Goal: Transaction & Acquisition: Book appointment/travel/reservation

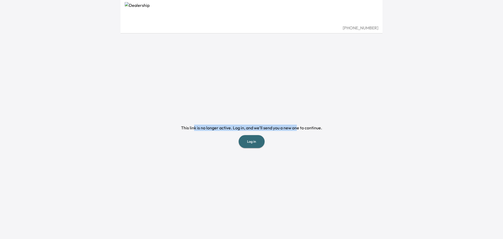
drag, startPoint x: 219, startPoint y: 126, endPoint x: 297, endPoint y: 127, distance: 78.1
click at [297, 127] on div "This link is no longer active. Log in, and we’ll send you a new one to continue…" at bounding box center [251, 135] width 141 height 23
click at [255, 143] on button "Log in" at bounding box center [252, 141] width 26 height 13
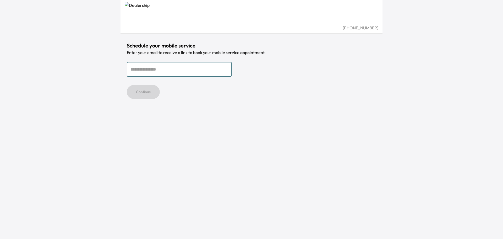
click at [147, 69] on input "email" at bounding box center [179, 69] width 105 height 15
type input "**********"
click at [149, 91] on button "Continue" at bounding box center [143, 92] width 33 height 14
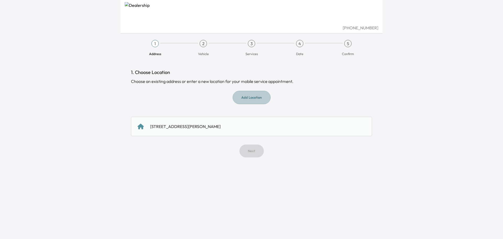
click at [253, 96] on button "Add Location" at bounding box center [252, 97] width 38 height 13
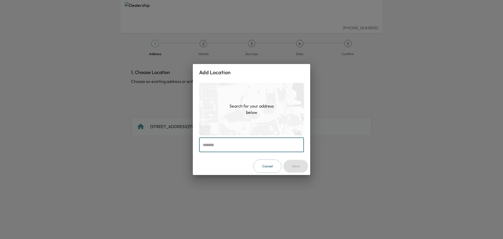
click at [238, 144] on input "text" at bounding box center [251, 144] width 105 height 15
type input "**********"
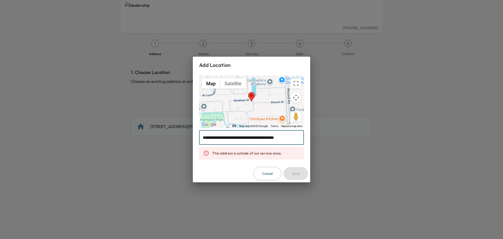
click at [292, 137] on input "**********" at bounding box center [251, 137] width 105 height 15
click at [265, 170] on button "Cancel" at bounding box center [267, 173] width 28 height 13
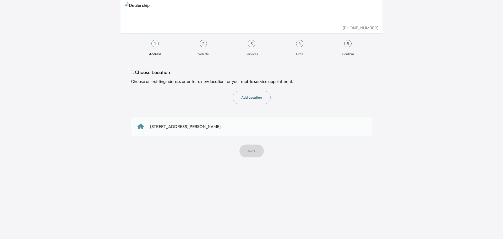
click at [252, 152] on div "Next" at bounding box center [251, 150] width 241 height 13
click at [253, 153] on div "Next" at bounding box center [251, 150] width 241 height 13
click at [231, 128] on div "[STREET_ADDRESS][PERSON_NAME]" at bounding box center [252, 126] width 228 height 6
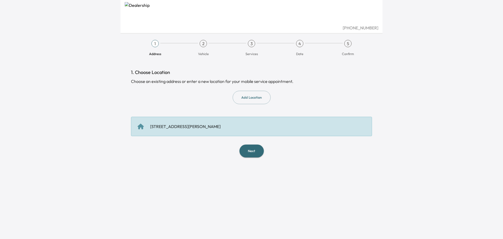
click at [250, 151] on button "Next" at bounding box center [251, 150] width 24 height 13
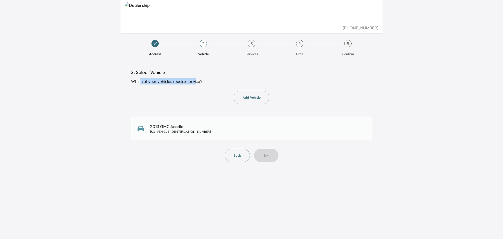
drag, startPoint x: 140, startPoint y: 82, endPoint x: 196, endPoint y: 82, distance: 55.8
click at [196, 82] on div "Which of your vehicles require service?" at bounding box center [251, 81] width 241 height 6
click at [237, 154] on button "Back" at bounding box center [237, 155] width 25 height 13
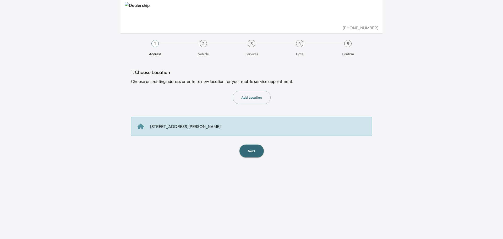
click at [252, 150] on button "Next" at bounding box center [251, 150] width 24 height 13
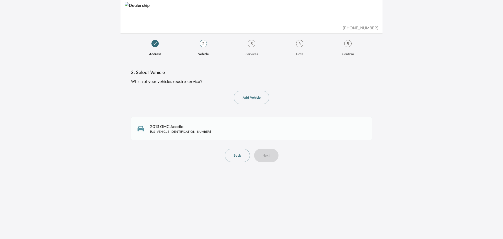
click at [204, 42] on div "2" at bounding box center [203, 43] width 7 height 7
click at [251, 42] on div "3" at bounding box center [251, 43] width 7 height 7
click at [268, 156] on div "Back Next" at bounding box center [251, 155] width 241 height 13
click at [200, 130] on div "2013 GMC Acadia [US_VEHICLE_IDENTIFICATION_NUMBER]" at bounding box center [252, 128] width 228 height 10
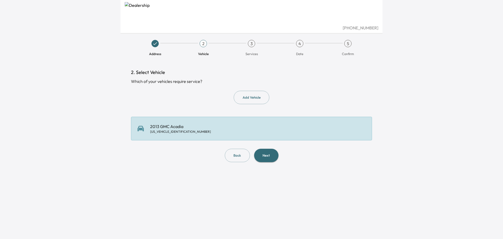
click at [263, 154] on button "Next" at bounding box center [266, 155] width 24 height 13
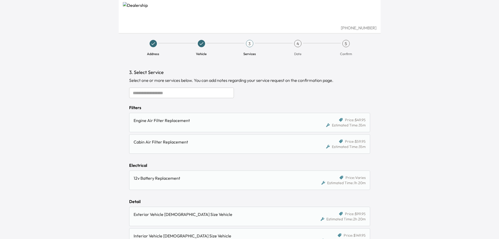
click at [163, 93] on input "text" at bounding box center [181, 93] width 105 height 10
click at [169, 95] on input "text" at bounding box center [181, 93] width 105 height 10
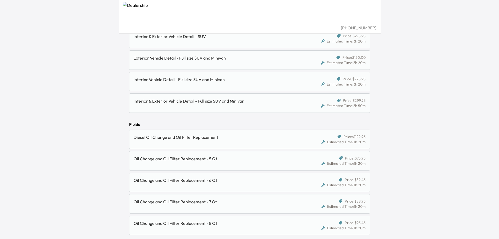
scroll to position [288, 0]
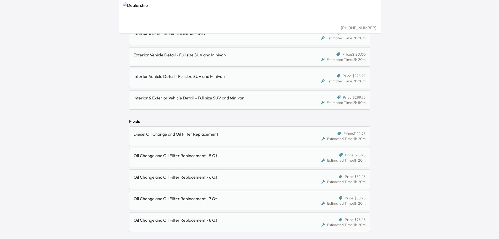
click at [360, 99] on span "Price: $299.95" at bounding box center [354, 97] width 23 height 5
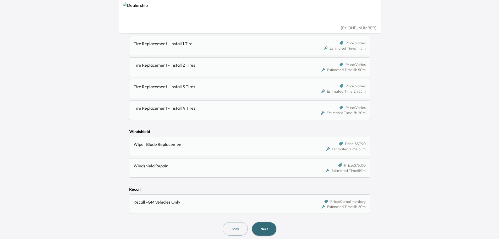
scroll to position [549, 0]
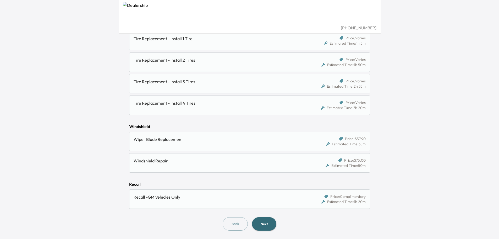
click at [269, 222] on button "Next" at bounding box center [264, 223] width 24 height 13
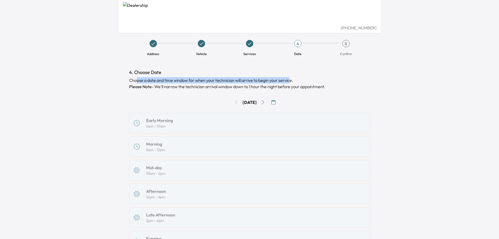
drag, startPoint x: 136, startPoint y: 80, endPoint x: 290, endPoint y: 80, distance: 153.8
click at [290, 80] on div "Choose a date and time window for when your technician will arrive to begin you…" at bounding box center [249, 83] width 241 height 13
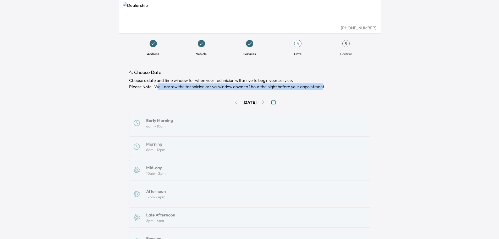
drag, startPoint x: 159, startPoint y: 88, endPoint x: 322, endPoint y: 88, distance: 162.7
click at [322, 88] on p "Please Note - We'll narrow the technician arrival window down to 1 hour the nig…" at bounding box center [249, 86] width 241 height 6
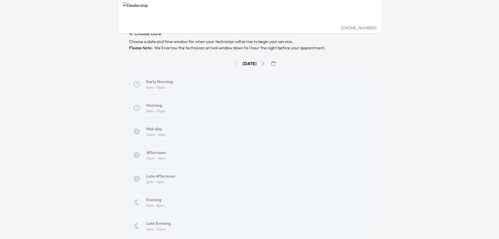
scroll to position [52, 0]
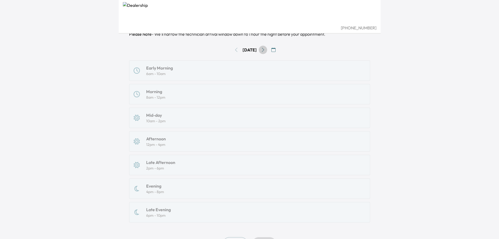
click at [265, 49] on icon "Go to next day" at bounding box center [263, 50] width 4 height 4
click at [265, 50] on icon "Go to next day" at bounding box center [263, 50] width 4 height 4
drag, startPoint x: 266, startPoint y: 50, endPoint x: 202, endPoint y: 52, distance: 64.2
click at [203, 53] on div "[DATE]" at bounding box center [249, 50] width 241 height 8
click at [163, 209] on div "Early Morning 6am - 10am Morning 8am - 12pm Mid-day 10am - 2pm Afternoon 12pm -…" at bounding box center [249, 141] width 241 height 162
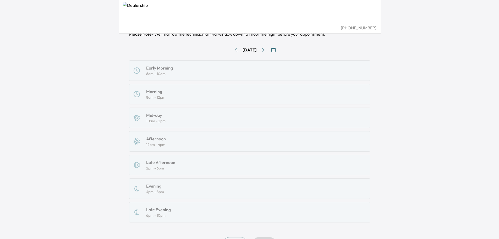
click at [163, 209] on div "Early Morning 6am - 10am Morning 8am - 12pm Mid-day 10am - 2pm Afternoon 12pm -…" at bounding box center [249, 141] width 241 height 162
click at [165, 191] on div "Early Morning 6am - 10am Morning 8am - 12pm Mid-day 10am - 2pm Afternoon 12pm -…" at bounding box center [249, 141] width 241 height 162
click at [168, 69] on div "Early Morning 6am - 10am Morning 8am - 12pm Mid-day 10am - 2pm Afternoon 12pm -…" at bounding box center [249, 141] width 241 height 162
click at [276, 51] on icon "button" at bounding box center [273, 50] width 4 height 4
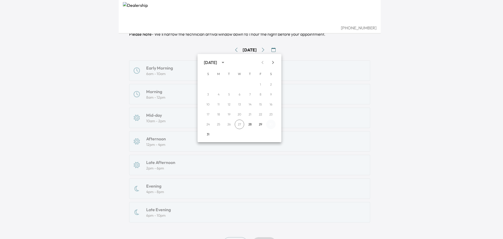
click at [271, 125] on button "30" at bounding box center [270, 123] width 9 height 9
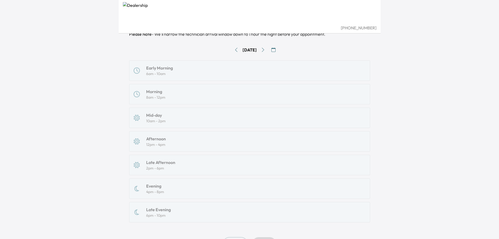
click at [155, 72] on div "Early Morning 6am - 10am Morning 8am - 12pm Mid-day 10am - 2pm Afternoon 12pm -…" at bounding box center [249, 141] width 241 height 162
drag, startPoint x: 155, startPoint y: 107, endPoint x: 153, endPoint y: 128, distance: 21.3
click at [155, 108] on div "Early Morning 6am - 10am Morning 8am - 12pm Mid-day 10am - 2pm Afternoon 12pm -…" at bounding box center [249, 141] width 241 height 162
drag, startPoint x: 151, startPoint y: 138, endPoint x: 152, endPoint y: 147, distance: 9.0
click at [152, 142] on div "Early Morning 6am - 10am Morning 8am - 12pm Mid-day 10am - 2pm Afternoon 12pm -…" at bounding box center [249, 141] width 241 height 162
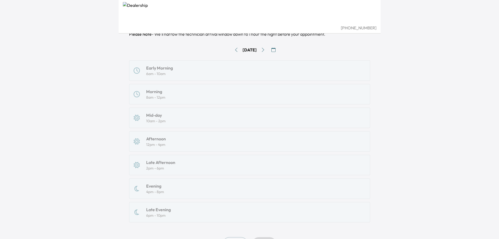
drag, startPoint x: 156, startPoint y: 173, endPoint x: 156, endPoint y: 168, distance: 5.2
click at [156, 172] on div "Early Morning 6am - 10am Morning 8am - 12pm Mid-day 10am - 2pm Afternoon 12pm -…" at bounding box center [249, 141] width 241 height 162
click at [265, 50] on icon "Go to next day" at bounding box center [263, 50] width 4 height 4
click at [265, 49] on icon "Go to next day" at bounding box center [263, 50] width 4 height 4
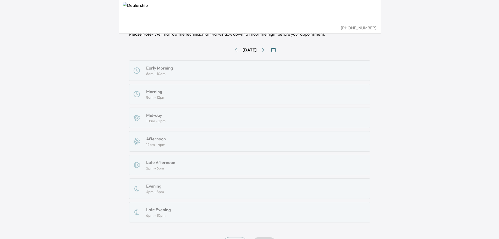
click at [165, 73] on div "Early Morning 6am - 10am Morning 8am - 12pm Mid-day 10am - 2pm Afternoon 12pm -…" at bounding box center [249, 141] width 241 height 162
click at [173, 73] on div "Early Morning 6am - 10am Morning 8am - 12pm Mid-day 10am - 2pm Afternoon 12pm -…" at bounding box center [249, 141] width 241 height 162
drag, startPoint x: 173, startPoint y: 95, endPoint x: 172, endPoint y: 103, distance: 7.7
click at [173, 96] on div "Early Morning 6am - 10am Morning 8am - 12pm Mid-day 10am - 2pm Afternoon 12pm -…" at bounding box center [249, 141] width 241 height 162
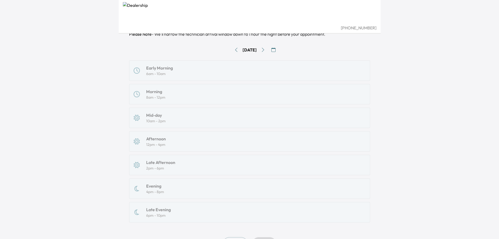
click at [165, 125] on div "Early Morning 6am - 10am Morning 8am - 12pm Mid-day 10am - 2pm Afternoon 12pm -…" at bounding box center [249, 141] width 241 height 162
click at [164, 142] on div "Early Morning 6am - 10am Morning 8am - 12pm Mid-day 10am - 2pm Afternoon 12pm -…" at bounding box center [249, 141] width 241 height 162
drag, startPoint x: 162, startPoint y: 165, endPoint x: 163, endPoint y: 178, distance: 13.4
click at [162, 166] on div "Early Morning 6am - 10am Morning 8am - 12pm Mid-day 10am - 2pm Afternoon 12pm -…" at bounding box center [249, 141] width 241 height 162
drag, startPoint x: 163, startPoint y: 182, endPoint x: 163, endPoint y: 186, distance: 4.7
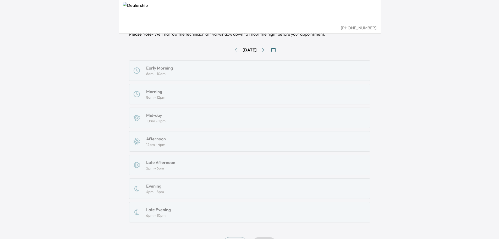
click at [163, 182] on div "Early Morning 6am - 10am Morning 8am - 12pm Mid-day 10am - 2pm Afternoon 12pm -…" at bounding box center [249, 141] width 241 height 162
drag, startPoint x: 163, startPoint y: 188, endPoint x: 163, endPoint y: 193, distance: 4.7
click at [163, 188] on div "Early Morning 6am - 10am Morning 8am - 12pm Mid-day 10am - 2pm Afternoon 12pm -…" at bounding box center [249, 141] width 241 height 162
drag, startPoint x: 159, startPoint y: 209, endPoint x: 204, endPoint y: 198, distance: 46.1
click at [160, 209] on div "Early Morning 6am - 10am Morning 8am - 12pm Mid-day 10am - 2pm Afternoon 12pm -…" at bounding box center [249, 141] width 241 height 162
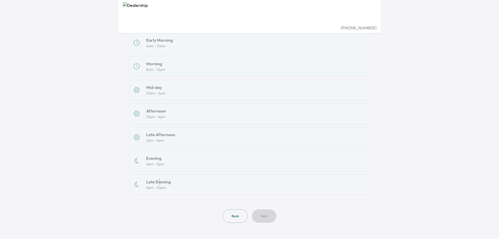
scroll to position [81, 0]
click at [155, 181] on div "Early Morning 6am - 10am Morning 8am - 12pm Mid-day 10am - 2pm Afternoon 12pm -…" at bounding box center [249, 113] width 241 height 162
click at [161, 182] on div "Early Morning 6am - 10am Morning 8am - 12pm Mid-day 10am - 2pm Afternoon 12pm -…" at bounding box center [249, 113] width 241 height 162
drag, startPoint x: 278, startPoint y: 217, endPoint x: 259, endPoint y: 214, distance: 19.1
click at [274, 216] on div "Back Next" at bounding box center [249, 215] width 241 height 13
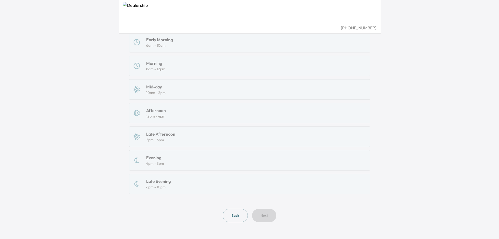
click at [259, 214] on div "Back Next" at bounding box center [249, 215] width 241 height 13
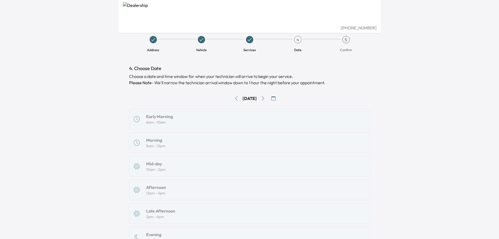
scroll to position [2, 0]
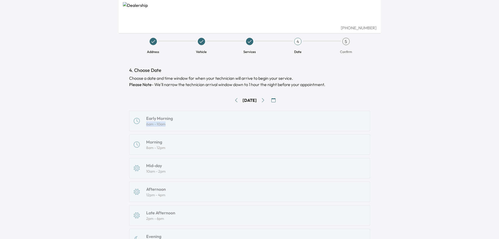
click at [172, 122] on div "Early Morning 6am - 10am Morning 8am - 12pm Mid-day 10am - 2pm Afternoon 12pm -…" at bounding box center [249, 192] width 241 height 162
click at [170, 152] on div "Early Morning 6am - 10am Morning 8am - 12pm Mid-day 10am - 2pm Afternoon 12pm -…" at bounding box center [249, 192] width 241 height 162
click at [172, 147] on div "Early Morning 6am - 10am Morning 8am - 12pm Mid-day 10am - 2pm Afternoon 12pm -…" at bounding box center [249, 192] width 241 height 162
click at [265, 100] on icon "Go to next day" at bounding box center [263, 100] width 4 height 4
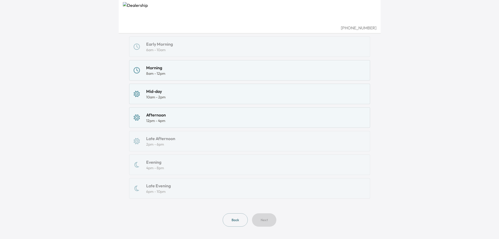
scroll to position [81, 0]
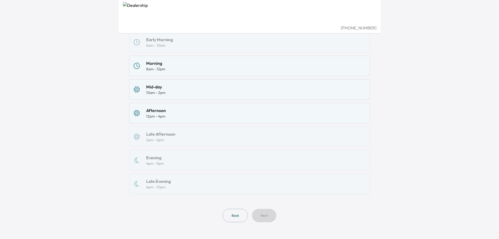
click at [163, 113] on div "Afternoon" at bounding box center [156, 110] width 20 height 6
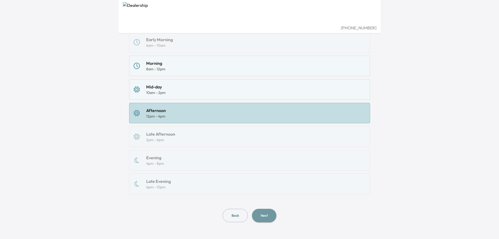
click at [265, 216] on button "Next" at bounding box center [264, 215] width 24 height 13
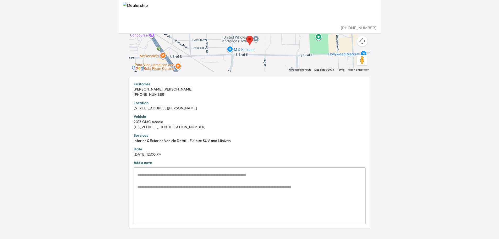
scroll to position [79, 0]
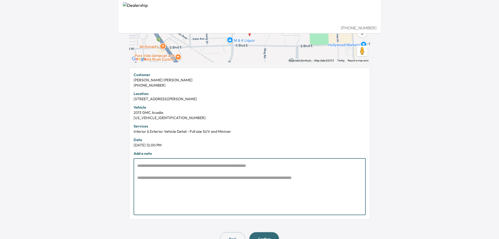
drag, startPoint x: 304, startPoint y: 178, endPoint x: 314, endPoint y: 178, distance: 10.0
click at [314, 178] on textarea at bounding box center [249, 186] width 225 height 48
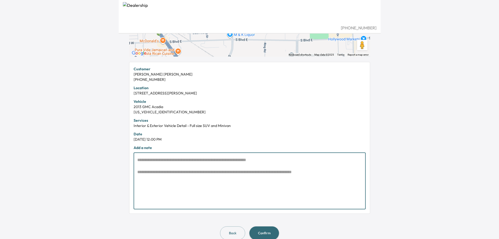
scroll to position [94, 0]
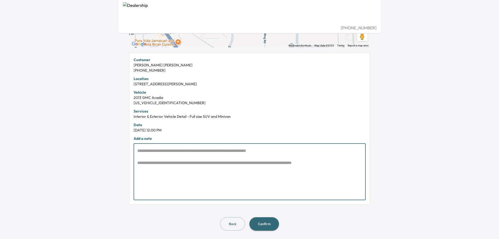
click at [267, 225] on button "Confirm" at bounding box center [264, 223] width 30 height 13
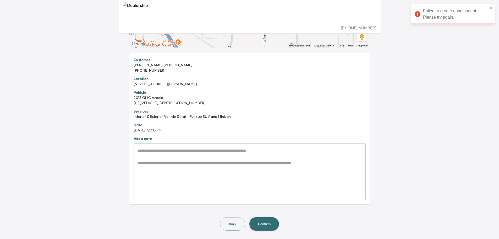
click at [268, 225] on button "Confirm" at bounding box center [264, 223] width 30 height 13
click at [265, 229] on button "Confirm" at bounding box center [264, 223] width 30 height 13
click at [228, 223] on button "Back" at bounding box center [232, 223] width 25 height 13
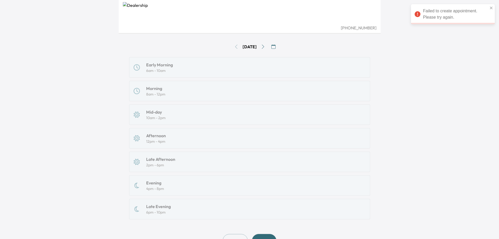
scroll to position [2, 0]
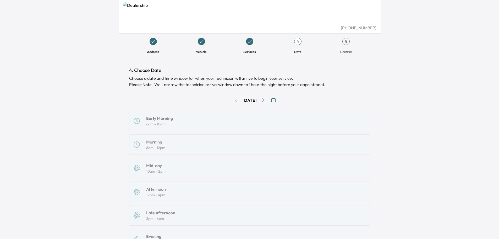
click at [265, 100] on icon "Go to next day" at bounding box center [263, 100] width 4 height 4
click at [265, 101] on icon "Go to next day" at bounding box center [263, 100] width 4 height 4
click at [264, 101] on icon "Go to next day" at bounding box center [263, 100] width 2 height 4
click at [265, 101] on icon "Go to next day" at bounding box center [263, 100] width 4 height 4
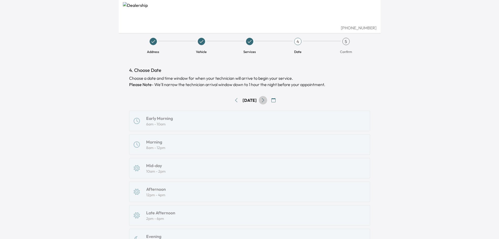
click at [265, 101] on icon "Go to next day" at bounding box center [263, 100] width 4 height 4
click at [234, 101] on icon "Go to previous day" at bounding box center [236, 100] width 4 height 4
click at [265, 101] on icon "Go to next day" at bounding box center [263, 100] width 4 height 4
click at [163, 147] on div "8am - 12pm" at bounding box center [155, 147] width 19 height 5
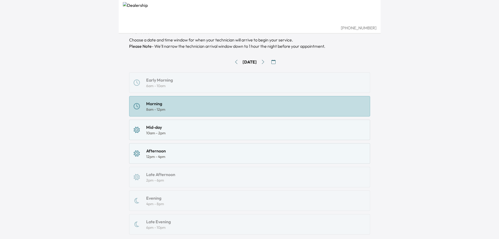
scroll to position [81, 0]
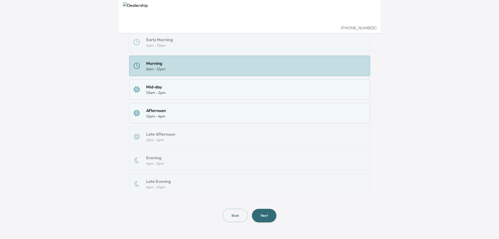
click at [267, 216] on button "Next" at bounding box center [264, 215] width 24 height 13
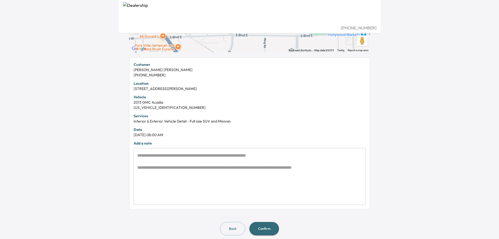
scroll to position [94, 0]
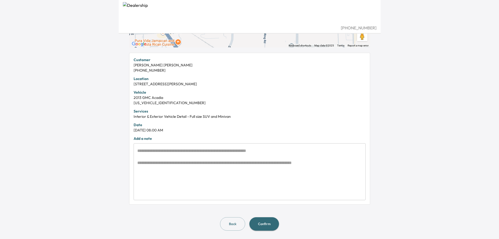
click at [273, 223] on button "Confirm" at bounding box center [264, 223] width 30 height 13
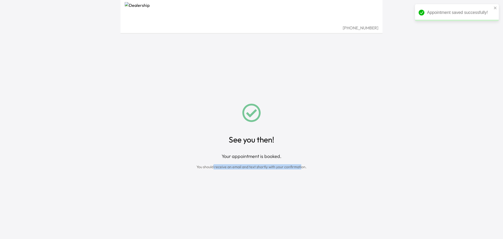
drag, startPoint x: 214, startPoint y: 167, endPoint x: 301, endPoint y: 167, distance: 86.7
click at [301, 167] on div "You should receive an email and text shortly with your confirmation." at bounding box center [251, 166] width 110 height 5
click at [273, 69] on div "See you then! Your appointment is booked. You should receive an email and text …" at bounding box center [251, 136] width 249 height 205
drag, startPoint x: 315, startPoint y: 119, endPoint x: 260, endPoint y: 74, distance: 71.0
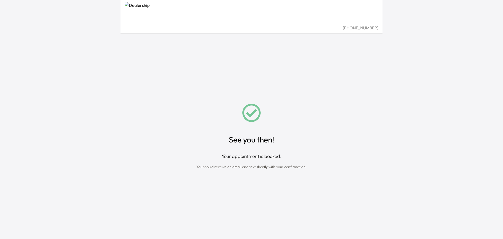
click at [315, 116] on div "See you then! Your appointment is booked. You should receive an email and text …" at bounding box center [251, 136] width 249 height 205
